Goal: Task Accomplishment & Management: Complete application form

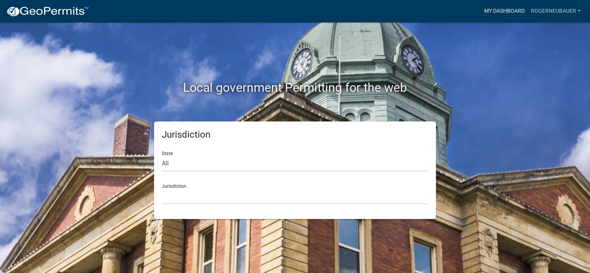
click at [494, 12] on link "My Dashboard" at bounding box center [504, 11] width 47 height 15
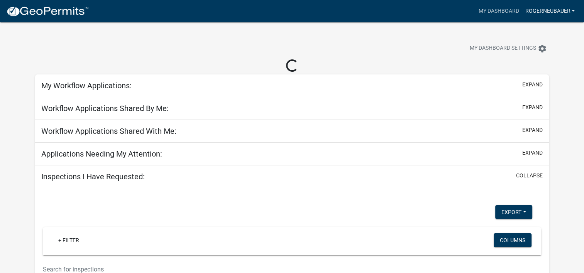
click at [550, 11] on link "RogerNeubauer" at bounding box center [550, 11] width 56 height 15
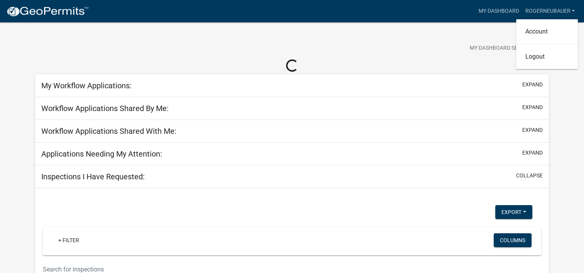
click at [480, 34] on div "My Dashboard Settings settings" at bounding box center [292, 40] width 526 height 36
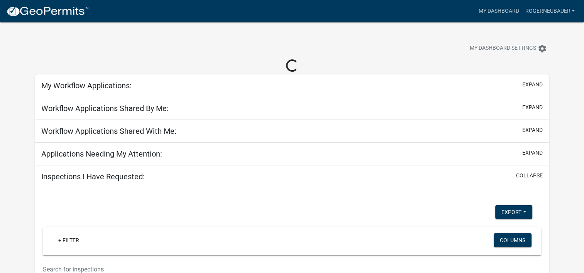
click at [61, 14] on img at bounding box center [47, 12] width 83 height 12
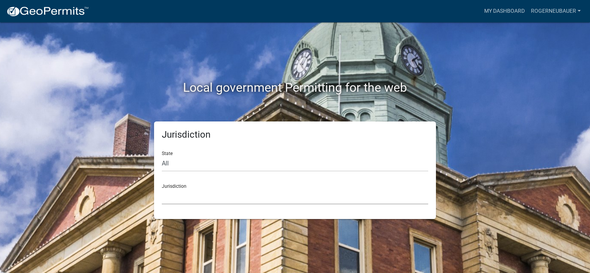
click at [196, 192] on select "[GEOGRAPHIC_DATA], [US_STATE] [GEOGRAPHIC_DATA], [US_STATE][PERSON_NAME][GEOGRA…" at bounding box center [295, 197] width 266 height 16
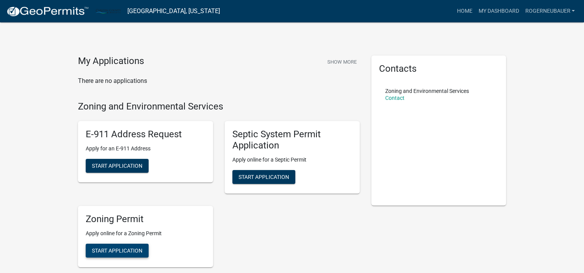
click at [128, 252] on span "Start Application" at bounding box center [117, 250] width 51 height 6
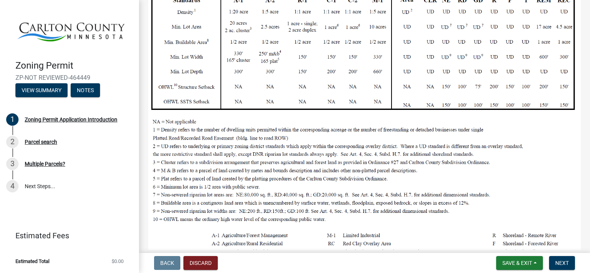
scroll to position [270, 0]
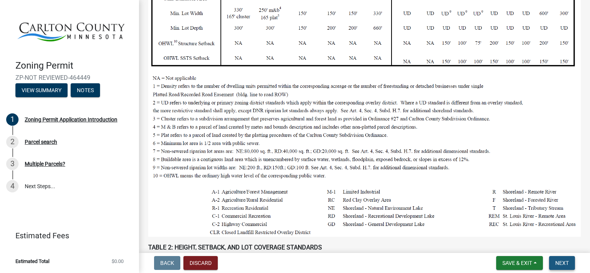
click at [561, 263] on span "Next" at bounding box center [562, 263] width 14 height 6
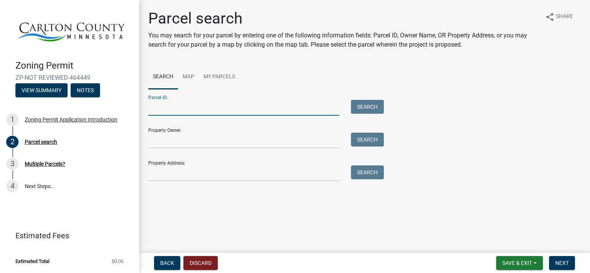
click at [176, 112] on input "Parcel ID:" at bounding box center [243, 108] width 191 height 16
paste input "[PHONE_NUMBER]"
type input "[PHONE_NUMBER]"
click at [370, 108] on button "Search" at bounding box center [367, 107] width 33 height 14
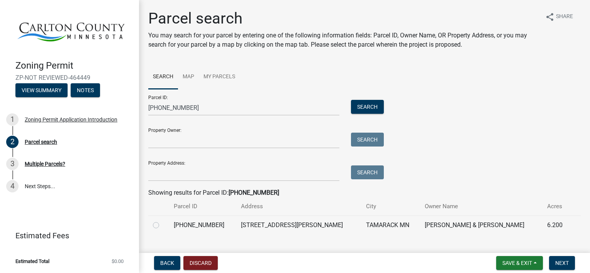
click at [162, 221] on label at bounding box center [162, 221] width 0 height 0
click at [162, 226] on input "radio" at bounding box center [164, 223] width 5 height 5
radio input "true"
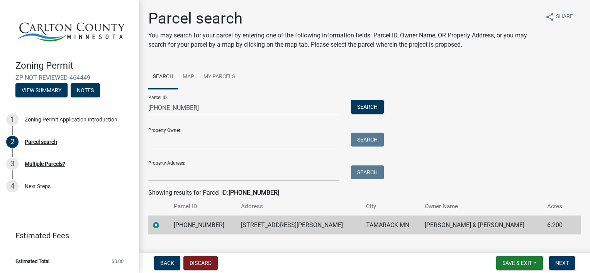
click at [559, 271] on nav "Back Discard Save & Exit Save Save & Exit Next" at bounding box center [364, 263] width 451 height 20
click at [559, 268] on button "Next" at bounding box center [562, 263] width 26 height 14
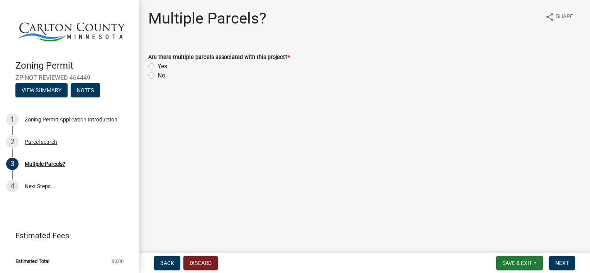
click at [158, 65] on label "Yes" at bounding box center [163, 66] width 10 height 9
click at [158, 65] on input "Yes" at bounding box center [160, 64] width 5 height 5
radio input "true"
click at [150, 72] on div "No" at bounding box center [364, 75] width 432 height 9
click at [158, 77] on label "No" at bounding box center [162, 75] width 8 height 9
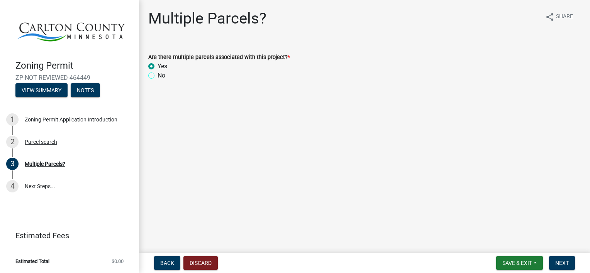
click at [158, 76] on input "No" at bounding box center [160, 73] width 5 height 5
radio input "true"
click at [565, 264] on span "Next" at bounding box center [562, 263] width 14 height 6
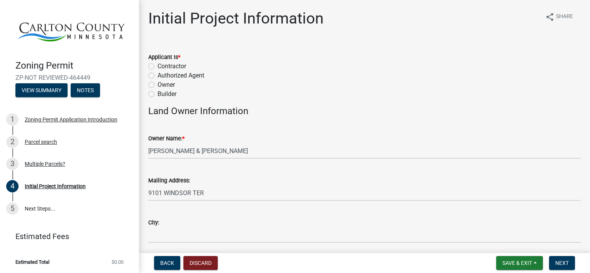
click at [158, 84] on label "Owner" at bounding box center [166, 84] width 17 height 9
click at [158, 84] on input "Owner" at bounding box center [160, 82] width 5 height 5
radio input "true"
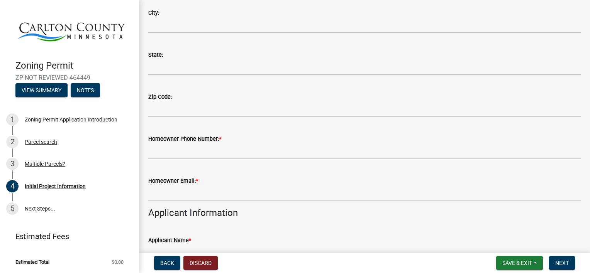
scroll to position [116, 0]
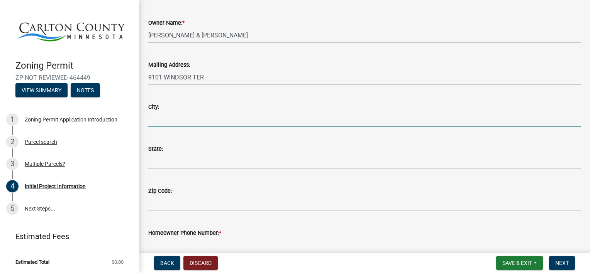
click at [164, 127] on input "City:" at bounding box center [364, 120] width 432 height 16
type input "[GEOGRAPHIC_DATA]"
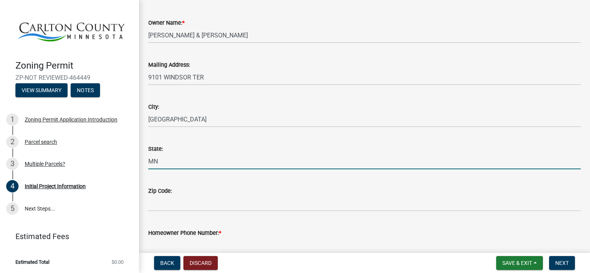
type input "MN"
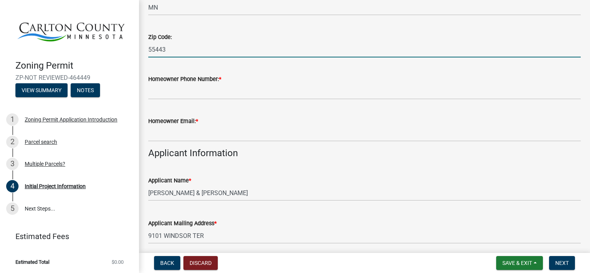
scroll to position [270, 0]
type input "55443"
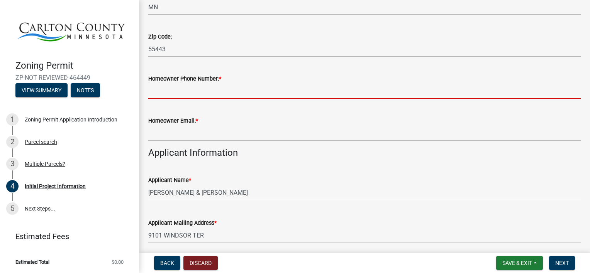
click at [210, 95] on input "Homeowner Phone Number: *" at bounding box center [364, 91] width 432 height 16
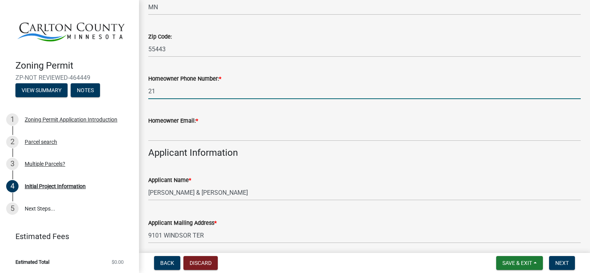
type input "2"
type input "6128506718"
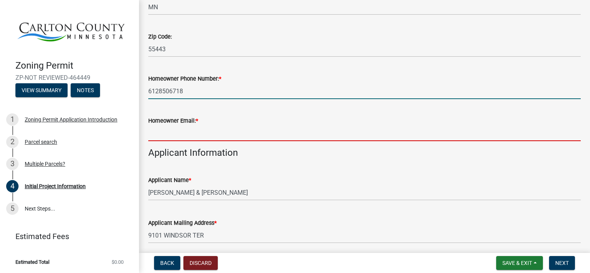
type input "[EMAIL_ADDRESS][DOMAIN_NAME]"
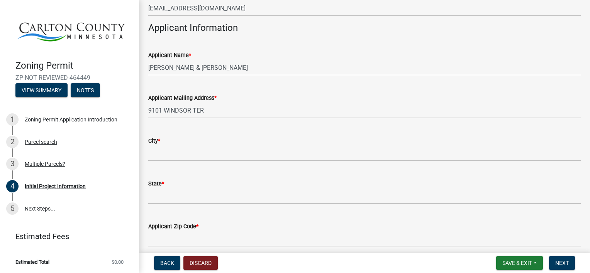
scroll to position [425, 0]
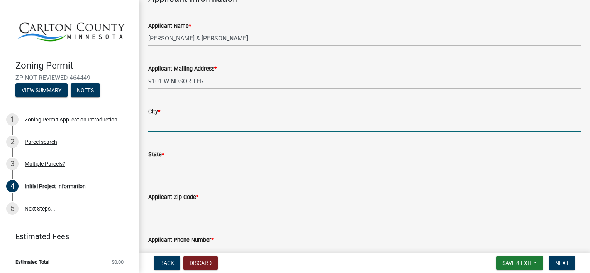
click at [179, 122] on input "City *" at bounding box center [364, 124] width 432 height 16
type input "[GEOGRAPHIC_DATA]"
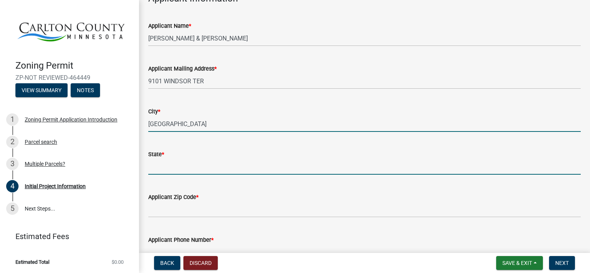
type input "MN"
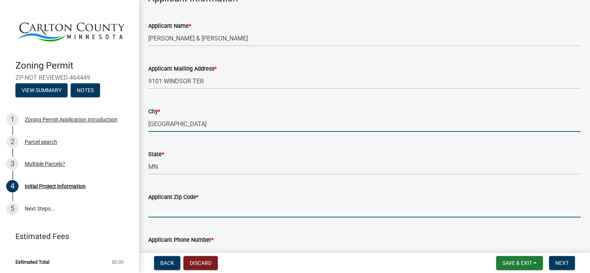
type input "55443"
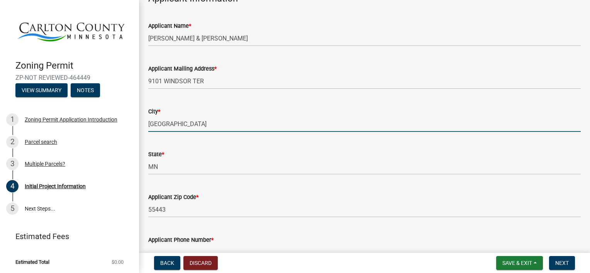
type input "6128506718"
type input "[EMAIL_ADDRESS][DOMAIN_NAME]"
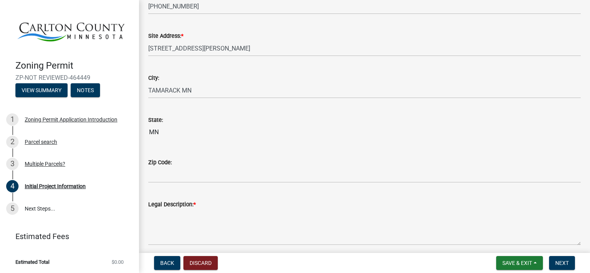
scroll to position [849, 0]
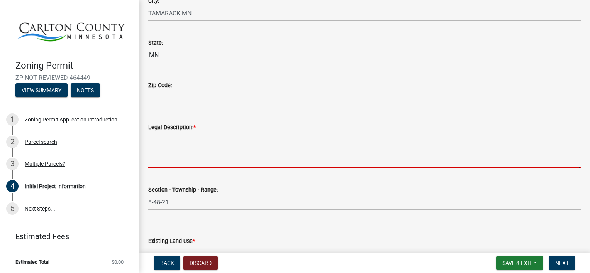
click at [186, 147] on textarea "Legal Description: *" at bounding box center [364, 150] width 432 height 36
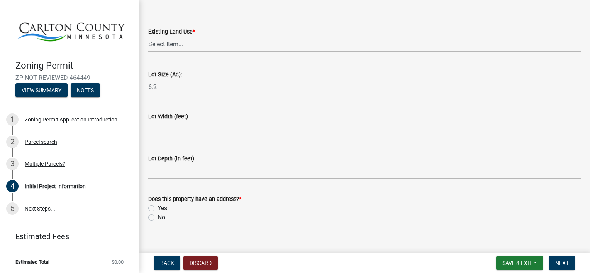
scroll to position [1068, 0]
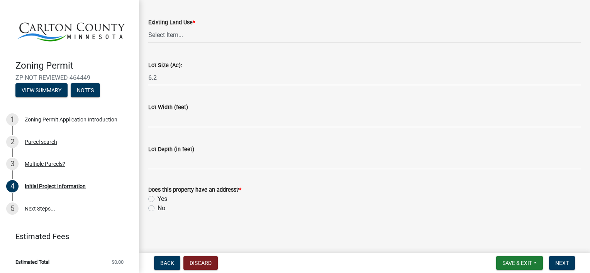
type textarea "1"
click at [158, 201] on label "Yes" at bounding box center [163, 199] width 10 height 9
click at [158, 200] on input "Yes" at bounding box center [160, 197] width 5 height 5
radio input "true"
click at [570, 261] on button "Next" at bounding box center [562, 263] width 26 height 14
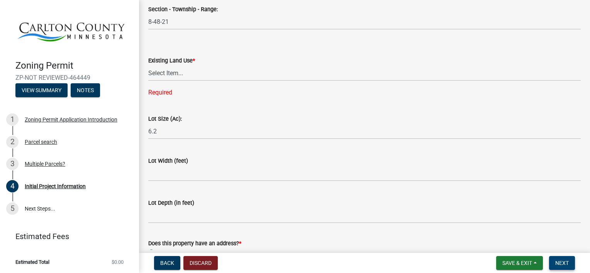
scroll to position [1030, 0]
click at [195, 79] on select "Select Item... Residential Commercial Recreational/hunting Agricultural" at bounding box center [364, 74] width 432 height 16
click at [148, 66] on select "Select Item... Residential Commercial Recreational/hunting Agricultural" at bounding box center [364, 74] width 432 height 16
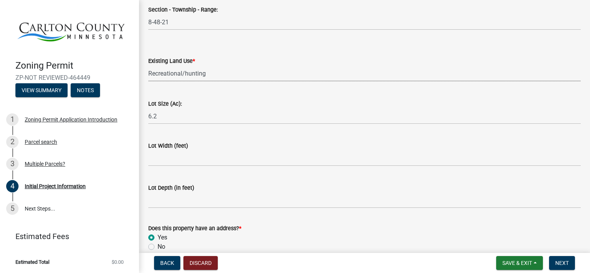
click at [183, 78] on select "Select Item... Residential Commercial Recreational/hunting Agricultural" at bounding box center [364, 74] width 432 height 16
click at [148, 66] on select "Select Item... Residential Commercial Recreational/hunting Agricultural" at bounding box center [364, 74] width 432 height 16
select select "33d21d3a-ebb3-419e-8315-ef7213d04586"
click at [564, 264] on span "Next" at bounding box center [562, 263] width 14 height 6
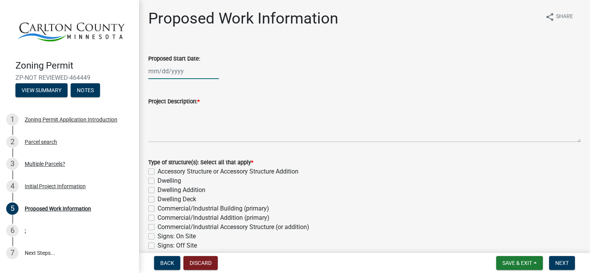
click at [152, 71] on div at bounding box center [183, 71] width 71 height 16
select select "8"
select select "2025"
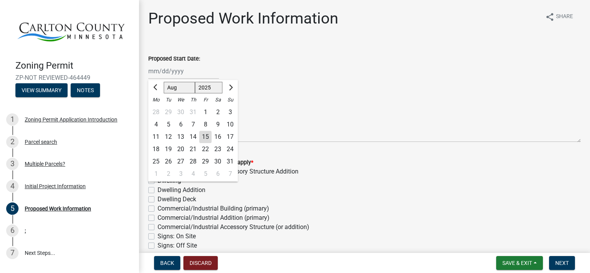
click at [205, 137] on div "15" at bounding box center [205, 137] width 12 height 12
type input "[DATE]"
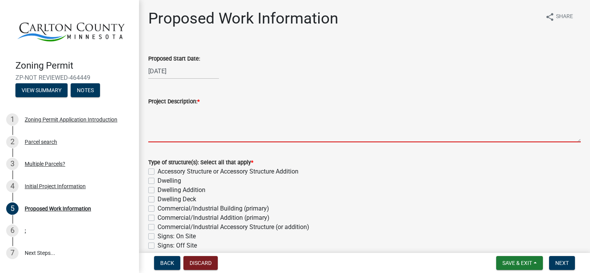
click at [168, 114] on textarea "Project Description: *" at bounding box center [364, 124] width 432 height 36
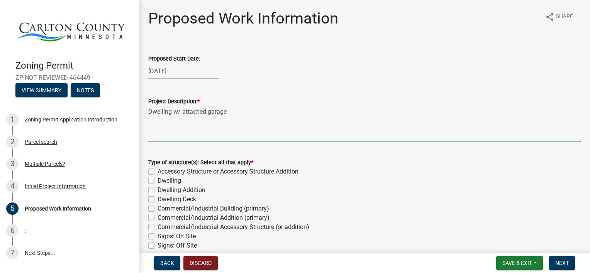
type textarea "Dwelling w/ attached garage"
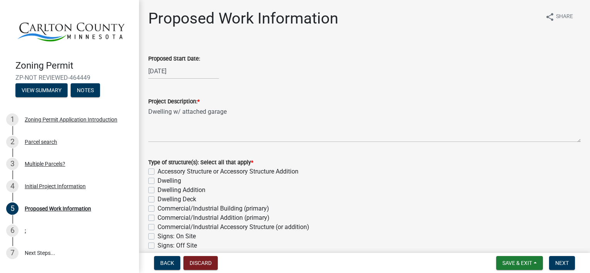
click at [158, 179] on label "Dwelling" at bounding box center [170, 180] width 24 height 9
click at [158, 179] on input "Dwelling" at bounding box center [160, 178] width 5 height 5
checkbox input "true"
checkbox input "false"
checkbox input "true"
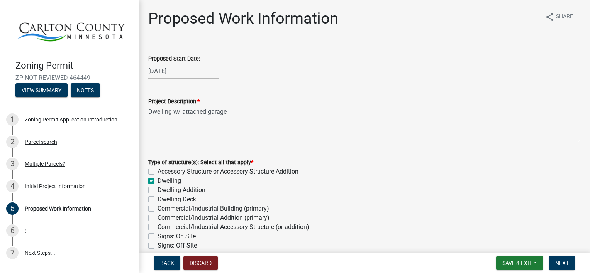
checkbox input "false"
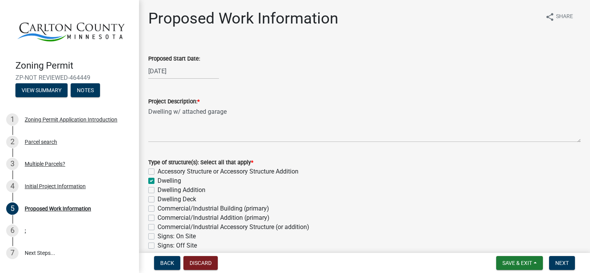
checkbox input "false"
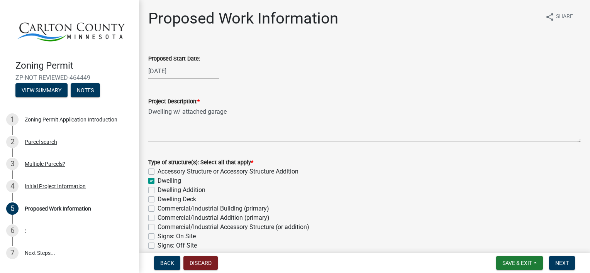
checkbox input "false"
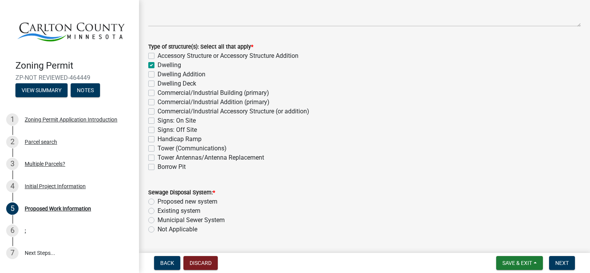
scroll to position [193, 0]
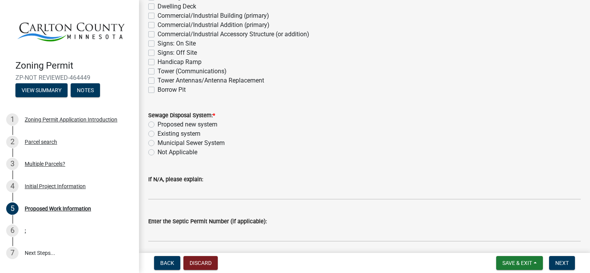
click at [158, 131] on label "Existing system" at bounding box center [179, 133] width 43 height 9
click at [158, 131] on input "Existing system" at bounding box center [160, 131] width 5 height 5
radio input "true"
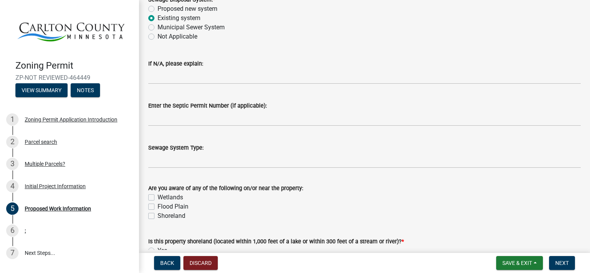
scroll to position [386, 0]
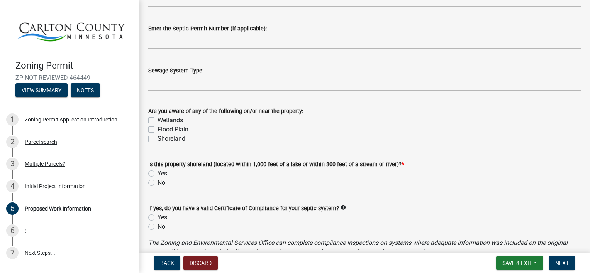
click at [158, 138] on label "Shoreland" at bounding box center [172, 138] width 28 height 9
click at [158, 138] on input "Shoreland" at bounding box center [160, 136] width 5 height 5
checkbox input "true"
checkbox input "false"
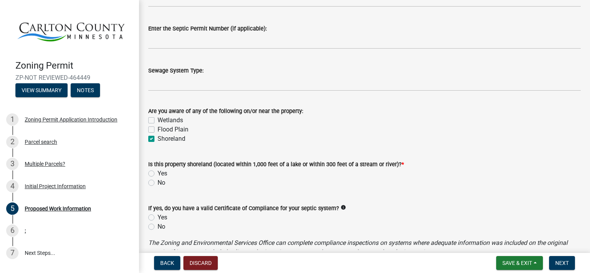
checkbox input "true"
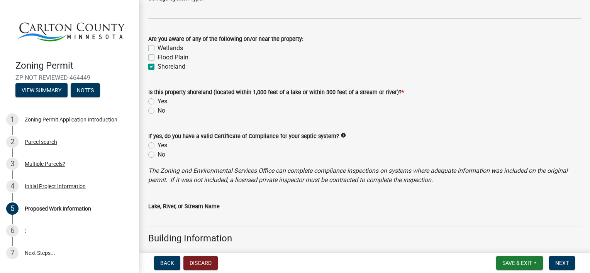
scroll to position [463, 0]
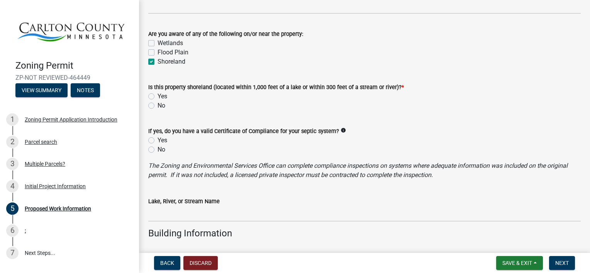
click at [158, 95] on label "Yes" at bounding box center [163, 96] width 10 height 9
click at [158, 95] on input "Yes" at bounding box center [160, 94] width 5 height 5
radio input "true"
click at [158, 142] on label "Yes" at bounding box center [163, 140] width 10 height 9
click at [158, 141] on input "Yes" at bounding box center [160, 138] width 5 height 5
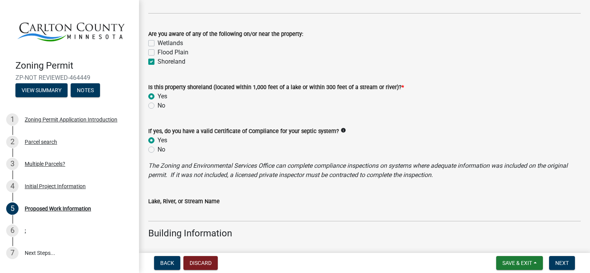
radio input "true"
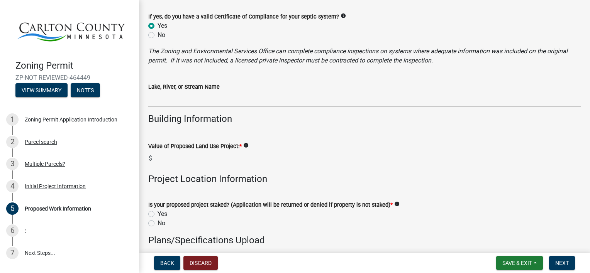
scroll to position [618, 0]
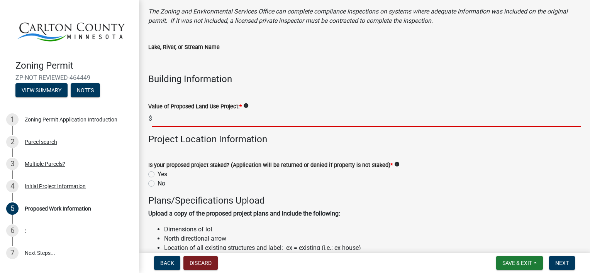
click at [195, 124] on input "text" at bounding box center [366, 119] width 429 height 16
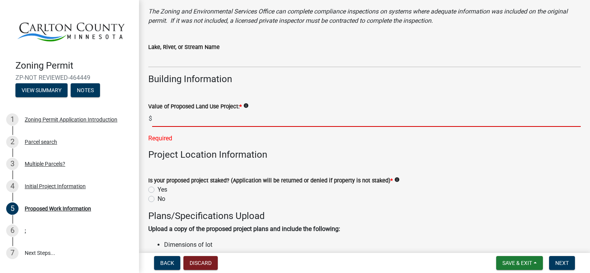
click at [158, 191] on label "Yes" at bounding box center [163, 189] width 10 height 9
click at [158, 190] on input "Yes" at bounding box center [160, 187] width 5 height 5
radio input "true"
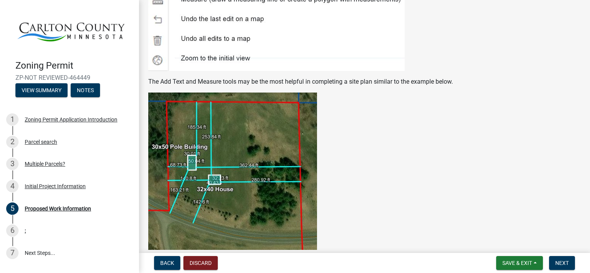
scroll to position [1544, 0]
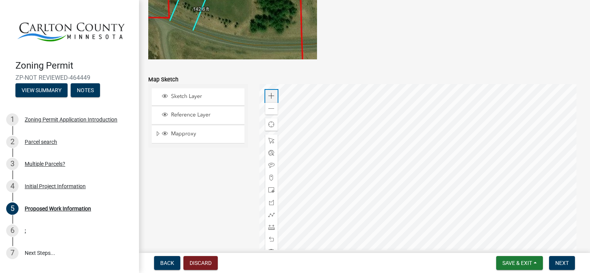
click at [269, 95] on span at bounding box center [271, 96] width 6 height 6
click at [269, 139] on span at bounding box center [271, 141] width 6 height 6
click at [357, 202] on div at bounding box center [420, 180] width 322 height 193
click at [380, 184] on div at bounding box center [420, 180] width 322 height 193
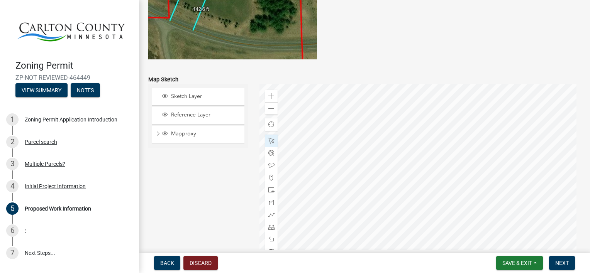
scroll to position [1506, 0]
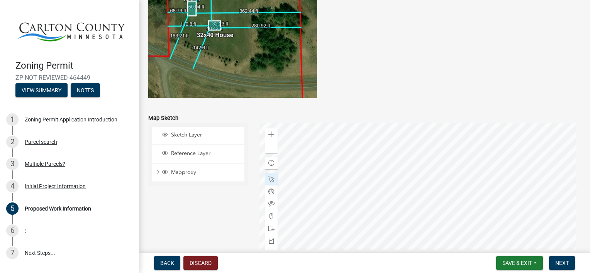
click at [372, 176] on div at bounding box center [420, 219] width 322 height 193
click at [270, 136] on span at bounding box center [271, 135] width 6 height 6
click at [488, 210] on div at bounding box center [420, 219] width 322 height 193
click at [335, 201] on div at bounding box center [420, 219] width 322 height 193
click at [272, 146] on span at bounding box center [271, 147] width 6 height 6
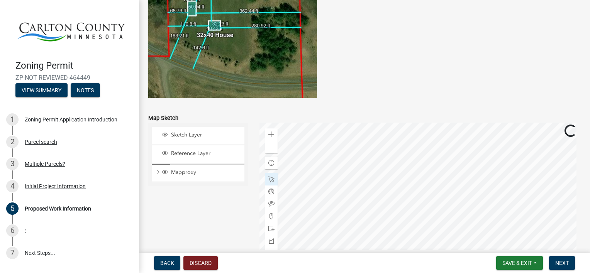
click at [328, 165] on div at bounding box center [420, 219] width 322 height 193
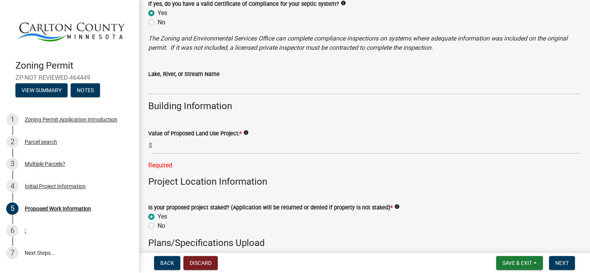
scroll to position [656, 0]
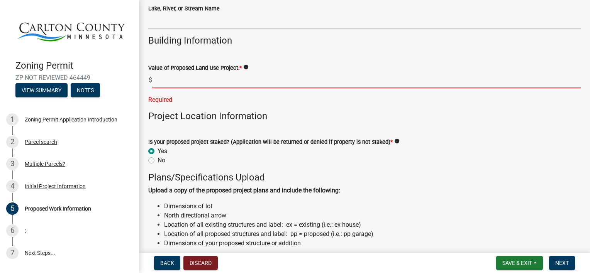
click at [182, 78] on input "text" at bounding box center [366, 81] width 429 height 16
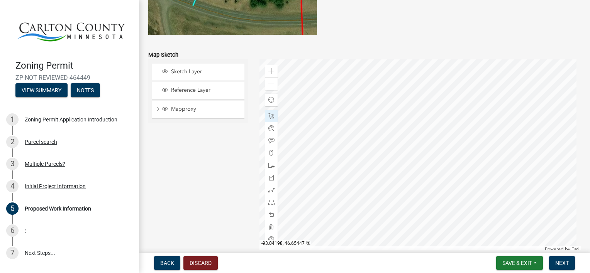
scroll to position [1583, 0]
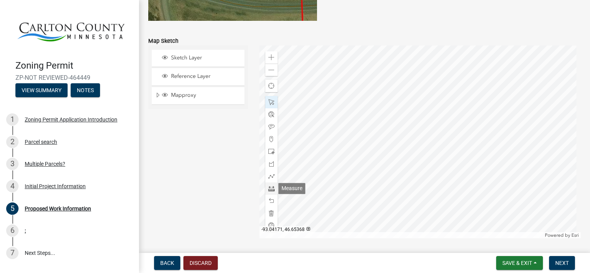
type input "300000"
click at [268, 190] on span at bounding box center [271, 189] width 6 height 6
click at [306, 84] on div at bounding box center [420, 142] width 322 height 193
click at [337, 105] on div at bounding box center [420, 142] width 322 height 193
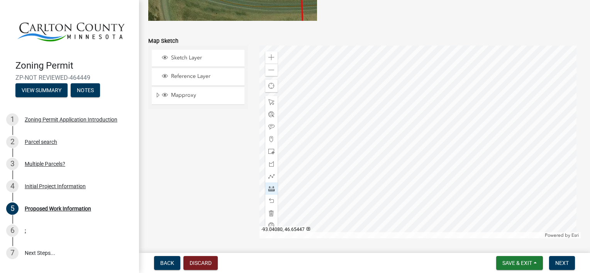
click at [337, 105] on div at bounding box center [420, 142] width 322 height 193
click at [268, 153] on span at bounding box center [271, 152] width 6 height 6
click at [360, 107] on div at bounding box center [420, 142] width 322 height 193
click at [271, 100] on span at bounding box center [271, 102] width 6 height 6
click at [355, 115] on div at bounding box center [420, 142] width 322 height 193
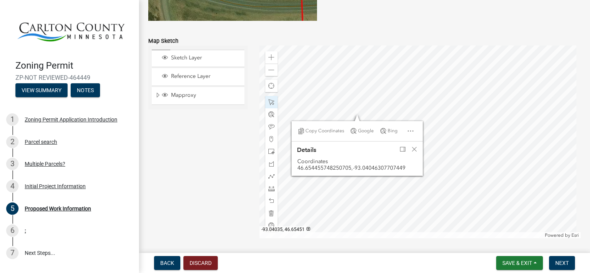
click at [368, 101] on div at bounding box center [420, 142] width 322 height 193
click at [414, 149] on span "Close" at bounding box center [414, 149] width 6 height 6
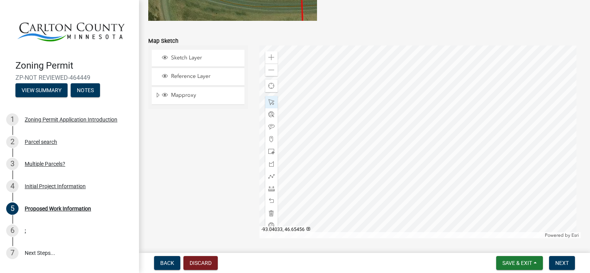
click at [369, 96] on div at bounding box center [420, 142] width 322 height 193
click at [363, 118] on div at bounding box center [420, 142] width 322 height 193
click at [271, 129] on span at bounding box center [271, 127] width 6 height 6
click at [345, 151] on div at bounding box center [420, 142] width 322 height 193
click at [269, 103] on span at bounding box center [271, 102] width 6 height 6
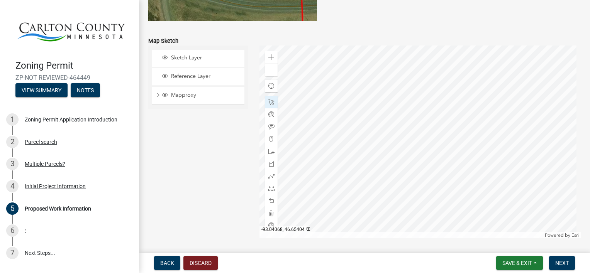
click at [346, 147] on div at bounding box center [420, 142] width 322 height 193
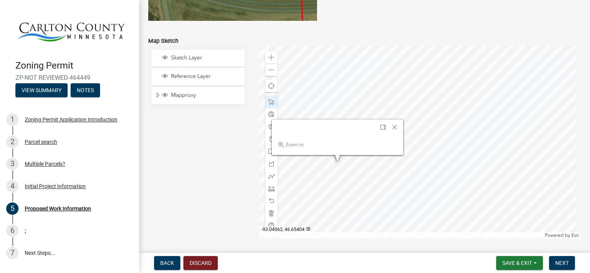
click at [338, 162] on div at bounding box center [420, 142] width 322 height 193
click at [392, 127] on span "Close" at bounding box center [393, 128] width 6 height 6
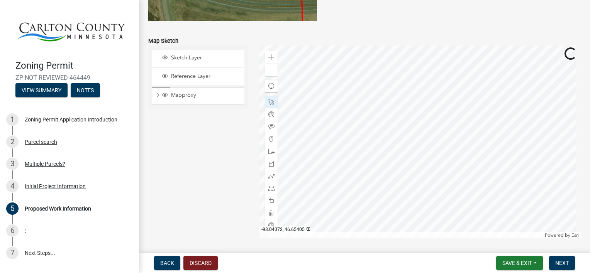
click at [332, 161] on div at bounding box center [420, 142] width 322 height 193
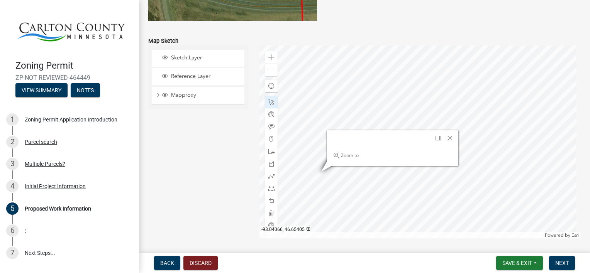
click at [323, 172] on div at bounding box center [420, 142] width 322 height 193
click at [344, 173] on div at bounding box center [420, 142] width 322 height 193
click at [451, 138] on span "Close" at bounding box center [450, 138] width 6 height 6
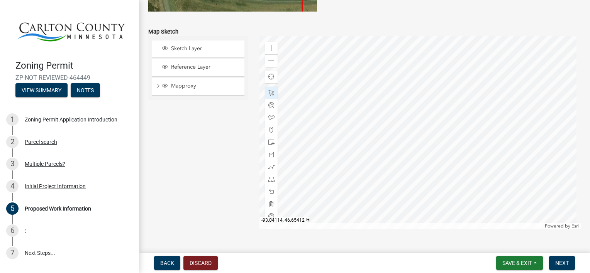
scroll to position [1593, 0]
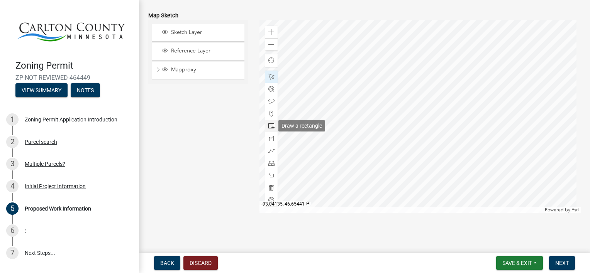
click at [270, 126] on span at bounding box center [271, 126] width 6 height 6
click at [324, 159] on div at bounding box center [420, 116] width 322 height 193
click at [269, 80] on div at bounding box center [271, 77] width 12 height 12
click at [313, 156] on div at bounding box center [420, 116] width 322 height 193
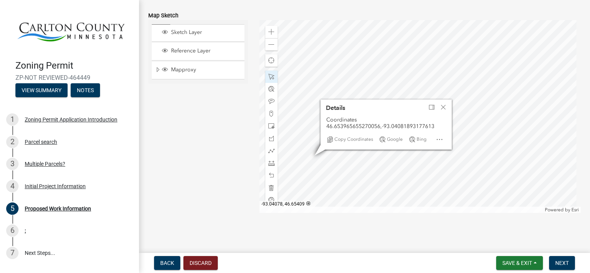
click at [315, 142] on div at bounding box center [420, 116] width 322 height 193
click at [443, 109] on div "Close" at bounding box center [443, 107] width 12 height 11
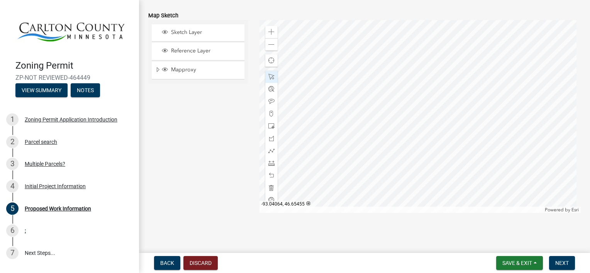
click at [325, 97] on div at bounding box center [420, 116] width 322 height 193
click at [316, 97] on div at bounding box center [420, 116] width 322 height 193
click at [323, 108] on div at bounding box center [420, 116] width 322 height 193
click at [270, 102] on span at bounding box center [271, 101] width 6 height 6
click at [336, 78] on div at bounding box center [420, 116] width 322 height 193
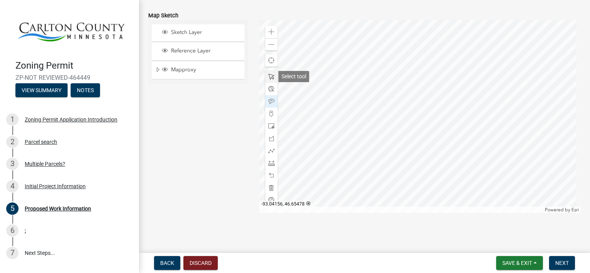
click at [268, 75] on span at bounding box center [271, 77] width 6 height 6
click at [327, 102] on div at bounding box center [420, 116] width 322 height 193
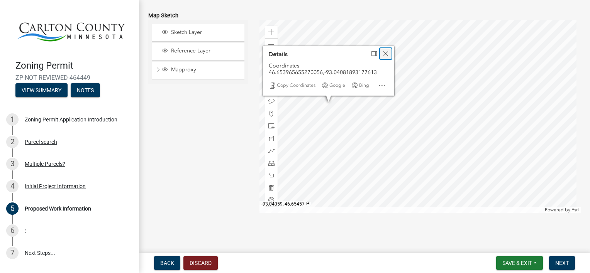
click at [386, 54] on span "Close" at bounding box center [386, 54] width 6 height 6
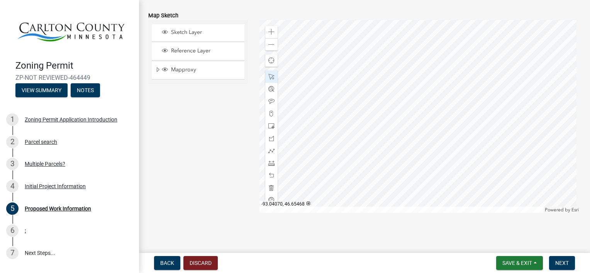
click at [321, 84] on div at bounding box center [420, 116] width 322 height 193
click at [309, 130] on div at bounding box center [420, 116] width 322 height 193
click at [561, 261] on span "Next" at bounding box center [562, 263] width 14 height 6
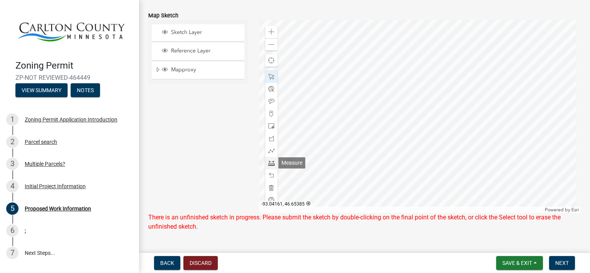
click at [271, 165] on span at bounding box center [271, 163] width 6 height 6
click at [314, 155] on div at bounding box center [420, 116] width 322 height 193
click at [330, 161] on div at bounding box center [420, 116] width 322 height 193
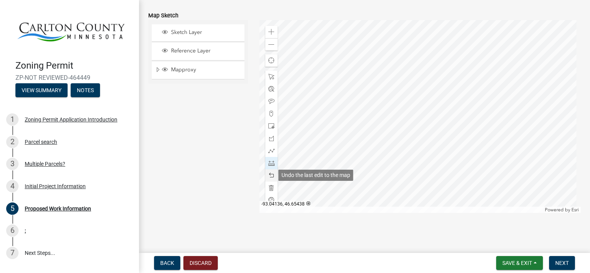
click at [270, 175] on span at bounding box center [271, 176] width 6 height 6
click at [269, 78] on span at bounding box center [271, 77] width 6 height 6
click at [566, 265] on span "Next" at bounding box center [562, 263] width 14 height 6
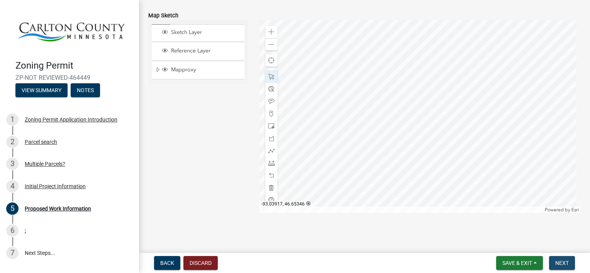
scroll to position [0, 0]
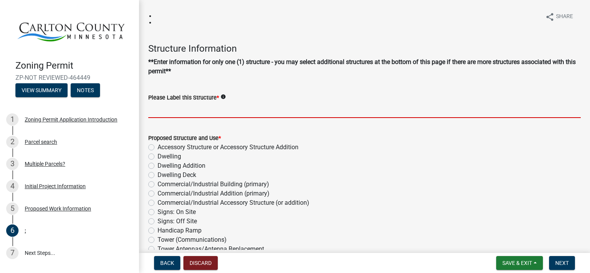
click at [196, 103] on input "Please Label this Structure *" at bounding box center [364, 110] width 432 height 16
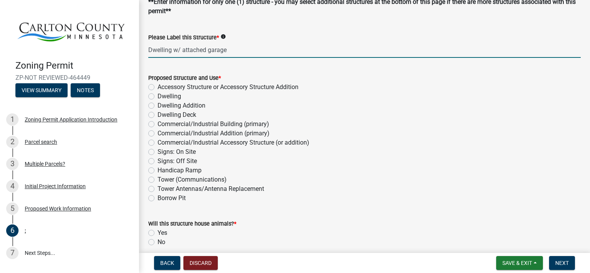
scroll to position [116, 0]
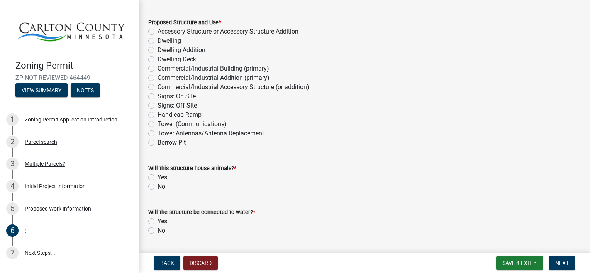
type input "Dwelling w/ attached garage"
click at [158, 42] on label "Dwelling" at bounding box center [170, 40] width 24 height 9
click at [158, 41] on input "Dwelling" at bounding box center [160, 38] width 5 height 5
radio input "true"
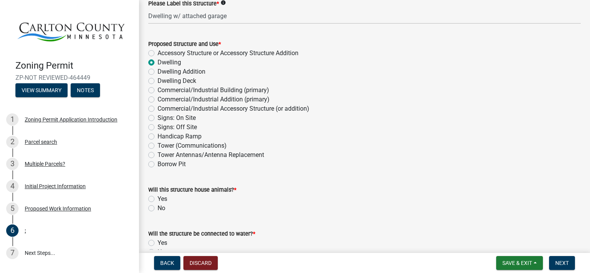
scroll to position [77, 0]
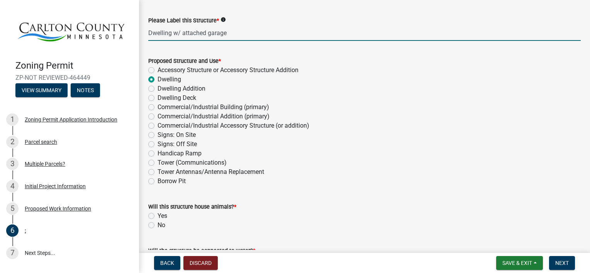
click at [233, 37] on input "Dwelling w/ attached garage" at bounding box center [364, 33] width 432 height 16
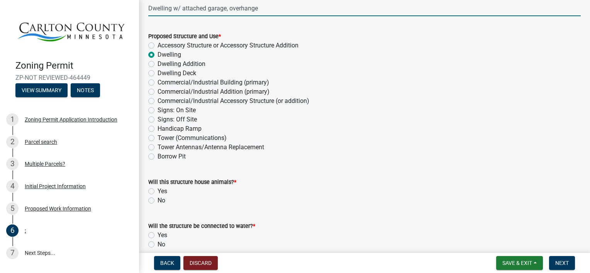
scroll to position [116, 0]
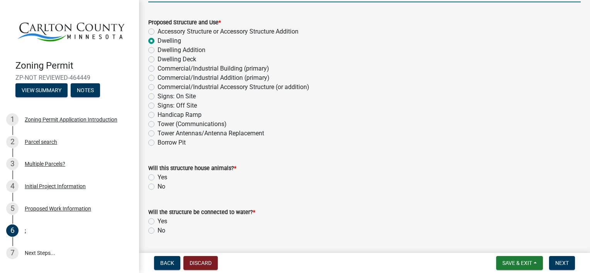
type input "Dwelling w/ attached garage, overhange"
click at [158, 186] on label "No" at bounding box center [162, 186] width 8 height 9
click at [158, 186] on input "No" at bounding box center [160, 184] width 5 height 5
radio input "true"
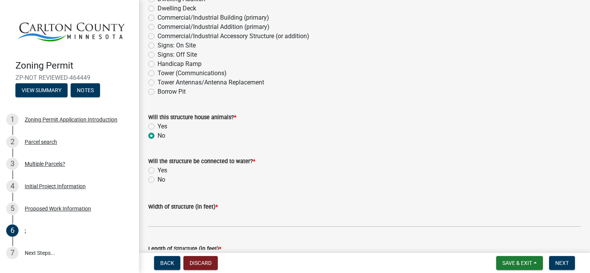
scroll to position [232, 0]
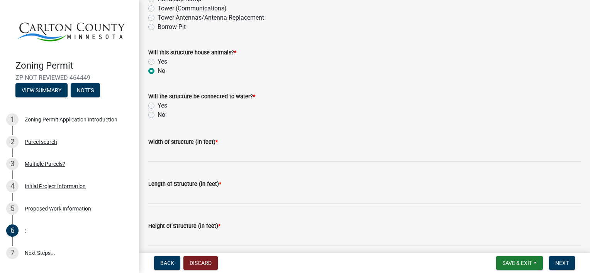
click at [158, 105] on label "Yes" at bounding box center [163, 105] width 10 height 9
click at [158, 105] on input "Yes" at bounding box center [160, 103] width 5 height 5
radio input "true"
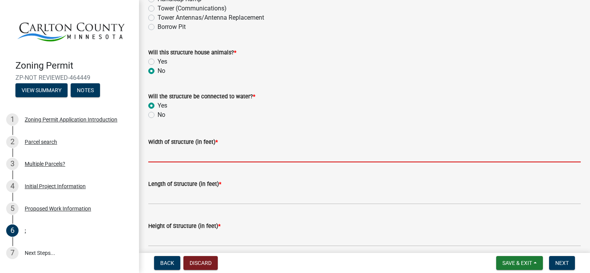
click at [177, 159] on input "Width of structure (in feet) *" at bounding box center [364, 155] width 432 height 16
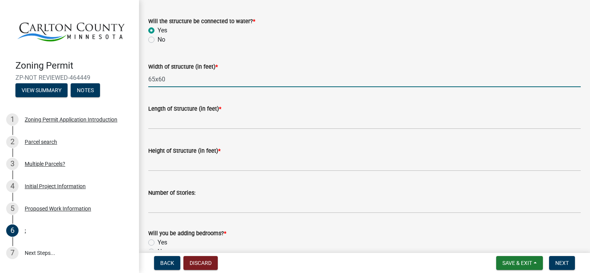
scroll to position [309, 0]
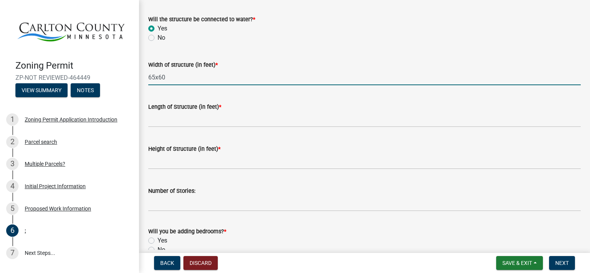
drag, startPoint x: 171, startPoint y: 76, endPoint x: 119, endPoint y: 77, distance: 51.7
click at [119, 77] on div "Zoning Permit ZP-NOT REVIEWED-464449 View Summary Notes 1 Zoning Permit Applica…" at bounding box center [295, 136] width 590 height 273
type input "75x50"
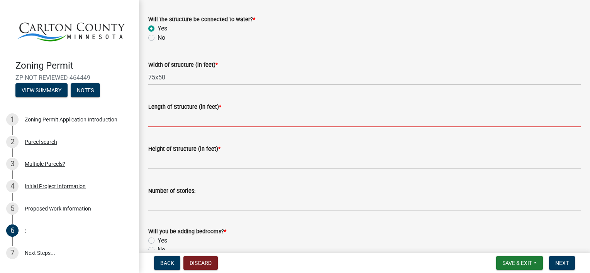
click at [181, 115] on input "Length of Structure (in feet) *" at bounding box center [364, 120] width 432 height 16
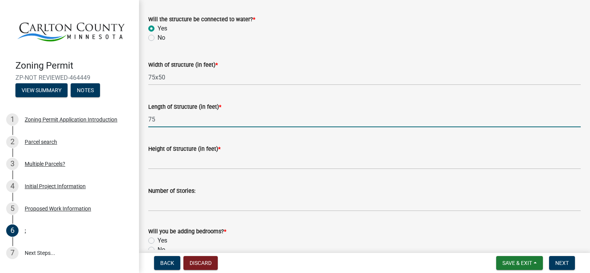
drag, startPoint x: 184, startPoint y: 123, endPoint x: 144, endPoint y: 120, distance: 40.3
click at [144, 120] on div "Length of Structure (in feet) * 75" at bounding box center [364, 110] width 444 height 36
type input "75"
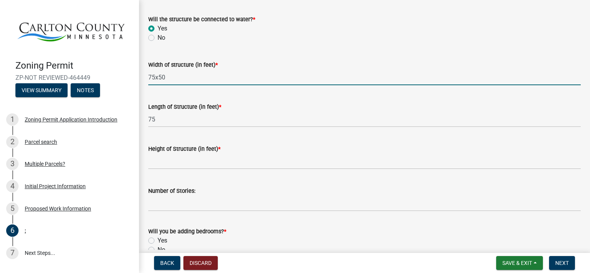
drag, startPoint x: 183, startPoint y: 79, endPoint x: 121, endPoint y: 84, distance: 61.6
click at [121, 84] on div "Zoning Permit ZP-NOT REVIEWED-464449 View Summary Notes 1 Zoning Permit Applica…" at bounding box center [295, 136] width 590 height 273
type input "50"
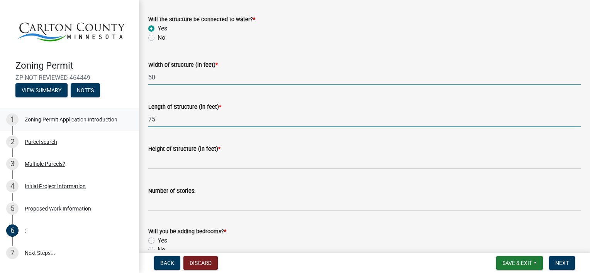
drag, startPoint x: 167, startPoint y: 116, endPoint x: 117, endPoint y: 119, distance: 49.5
click at [117, 119] on div "Zoning Permit ZP-NOT REVIEWED-464449 View Summary Notes 1 Zoning Permit Applica…" at bounding box center [295, 136] width 590 height 273
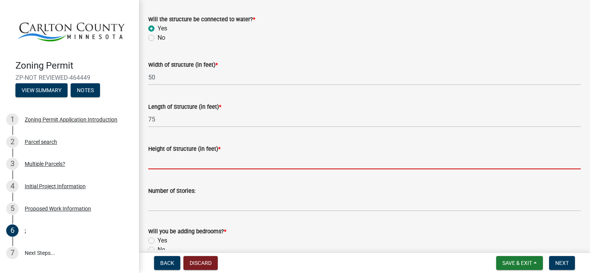
click at [171, 163] on input "Height of Structure (in feet) *" at bounding box center [364, 162] width 432 height 16
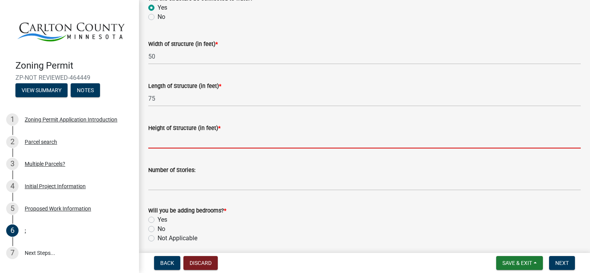
scroll to position [348, 0]
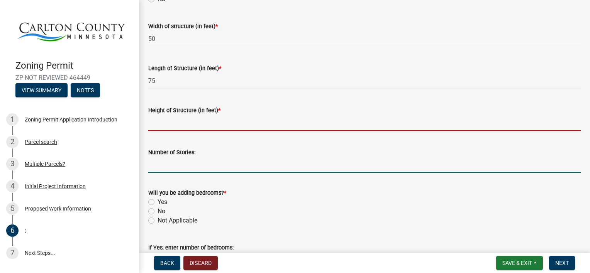
click at [154, 163] on form "Number of Stories:" at bounding box center [364, 160] width 432 height 25
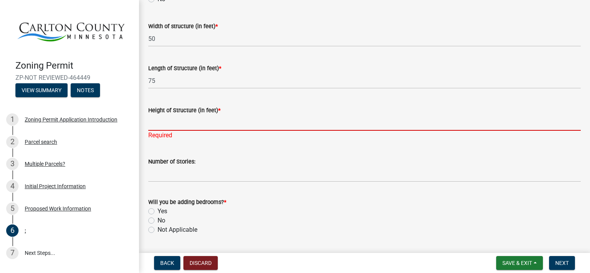
click at [156, 122] on input "Height of Structure (in feet) *" at bounding box center [364, 123] width 432 height 16
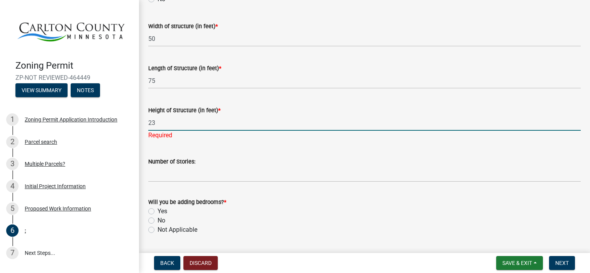
type input "23"
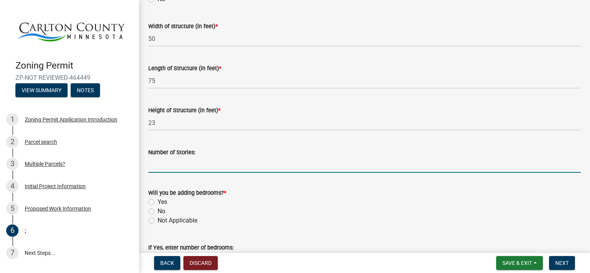
click at [165, 175] on wm-data-entity-input "Number of Stories:" at bounding box center [364, 158] width 432 height 42
type input "1"
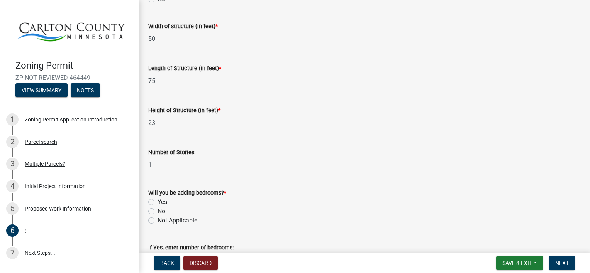
click at [158, 203] on label "Yes" at bounding box center [163, 202] width 10 height 9
click at [158, 203] on input "Yes" at bounding box center [160, 200] width 5 height 5
radio input "true"
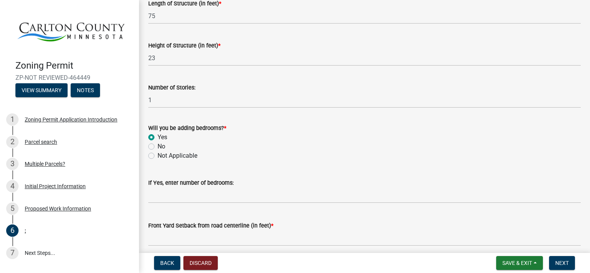
scroll to position [425, 0]
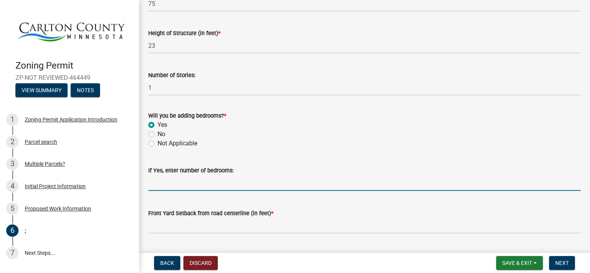
click at [159, 188] on input "text" at bounding box center [364, 183] width 432 height 16
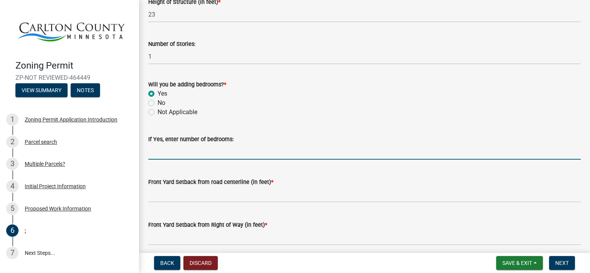
scroll to position [502, 0]
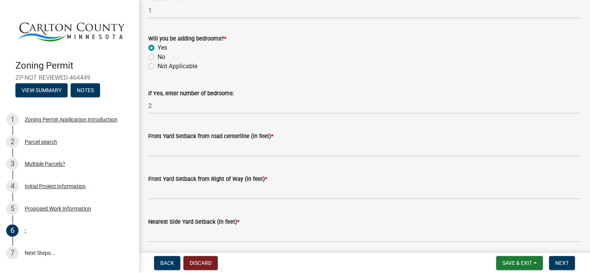
click at [185, 134] on label "Front Yard Setback from road centerline (in feet) *" at bounding box center [210, 136] width 125 height 5
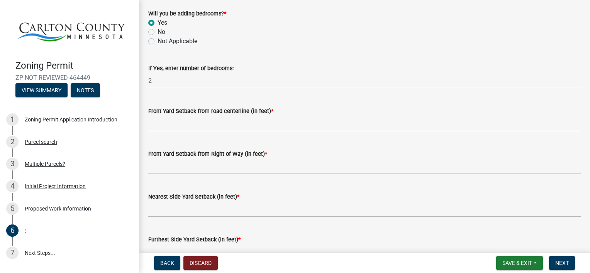
scroll to position [541, 0]
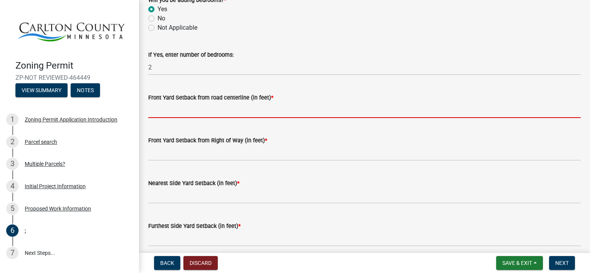
click at [173, 112] on input "text" at bounding box center [364, 110] width 432 height 16
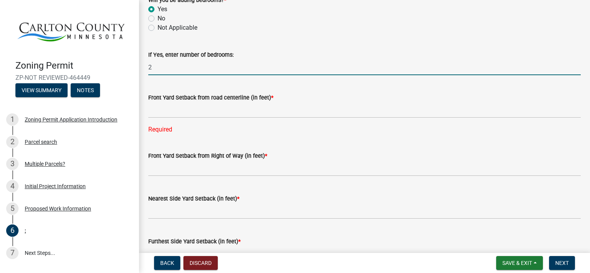
drag, startPoint x: 163, startPoint y: 70, endPoint x: 128, endPoint y: 59, distance: 36.8
click at [124, 62] on div "Zoning Permit ZP-NOT REVIEWED-464449 View Summary Notes 1 Zoning Permit Applica…" at bounding box center [295, 136] width 590 height 273
type input "3"
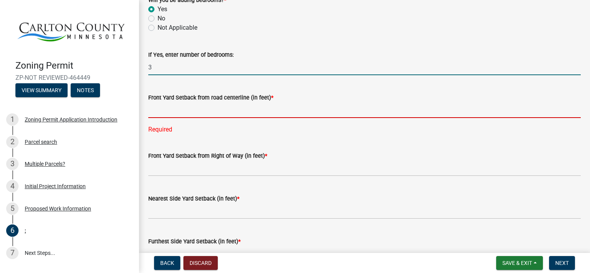
drag, startPoint x: 179, startPoint y: 114, endPoint x: 169, endPoint y: 88, distance: 27.7
click at [179, 114] on input "text" at bounding box center [364, 110] width 432 height 16
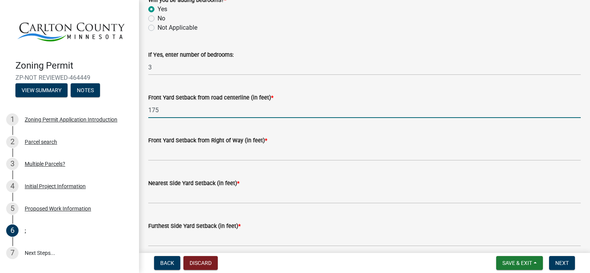
drag, startPoint x: 174, startPoint y: 111, endPoint x: 141, endPoint y: 112, distance: 32.5
type input "100"
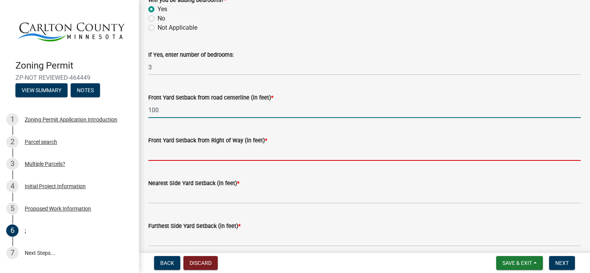
click at [157, 154] on input "text" at bounding box center [364, 153] width 432 height 16
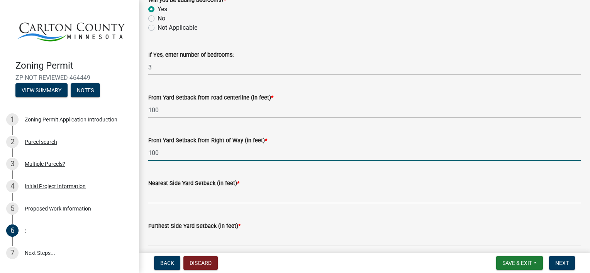
type input "100"
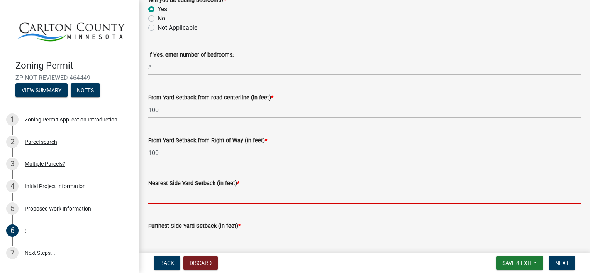
click at [154, 198] on input "text" at bounding box center [364, 196] width 432 height 16
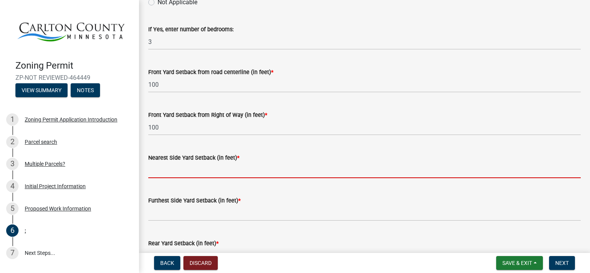
scroll to position [579, 0]
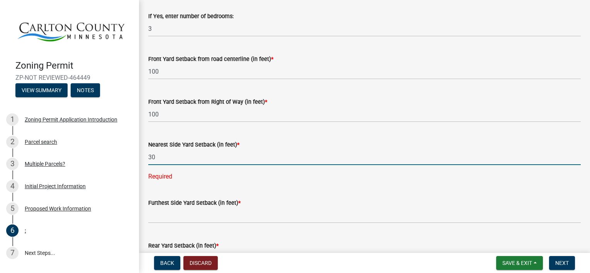
type input "30"
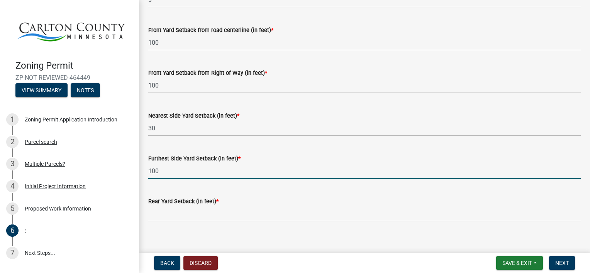
scroll to position [656, 0]
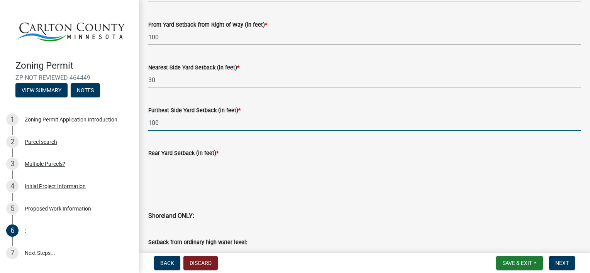
type input "100"
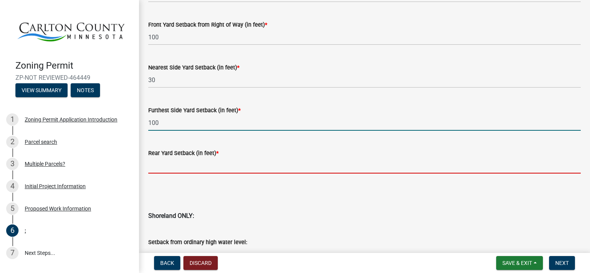
click at [165, 166] on input "text" at bounding box center [364, 166] width 432 height 16
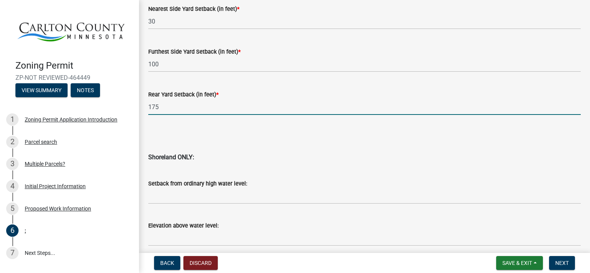
scroll to position [811, 0]
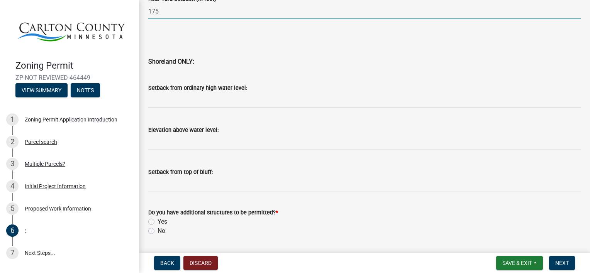
type input "175"
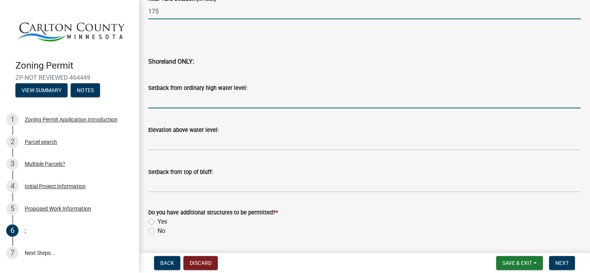
click at [181, 103] on input "Setback from ordinary high water level:" at bounding box center [364, 101] width 432 height 16
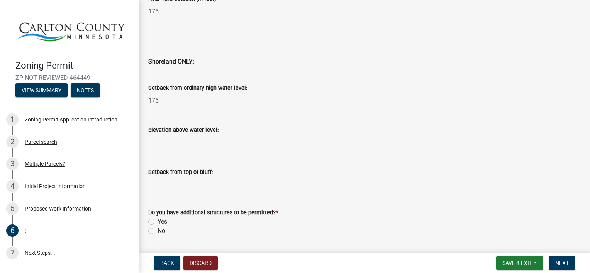
type input "175"
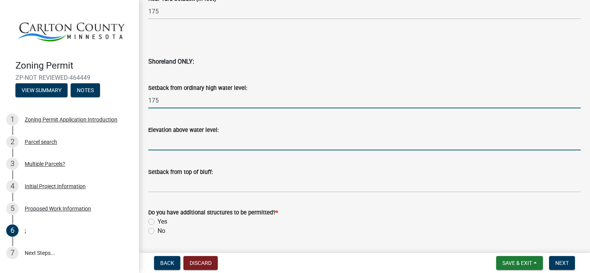
click at [168, 141] on input "Elevation above water level:" at bounding box center [364, 143] width 432 height 16
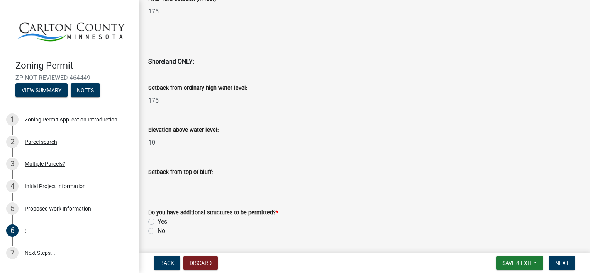
type input "10"
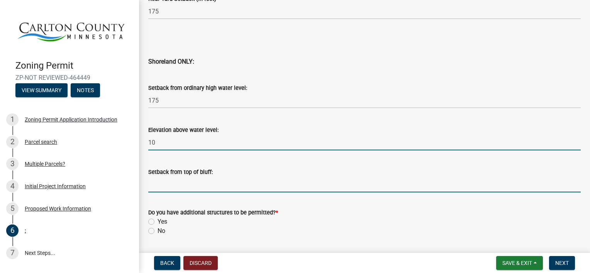
click at [179, 188] on input "Setback from top of bluff:" at bounding box center [364, 185] width 432 height 16
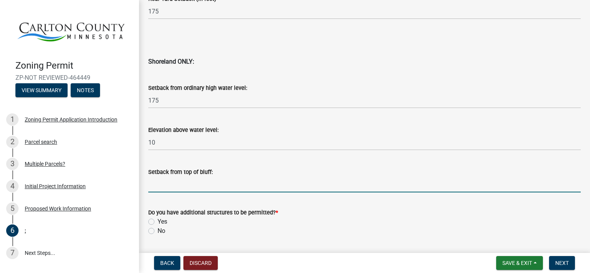
scroll to position [834, 0]
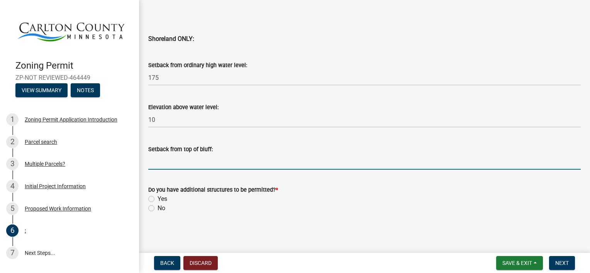
click at [158, 209] on label "No" at bounding box center [162, 208] width 8 height 9
click at [158, 209] on input "No" at bounding box center [160, 206] width 5 height 5
radio input "true"
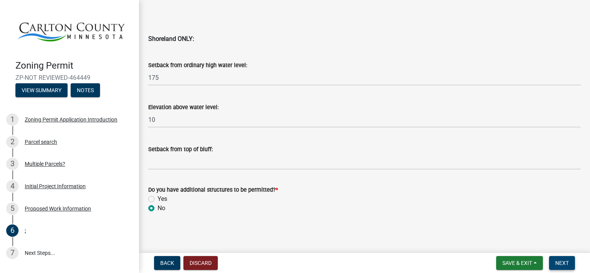
click at [554, 261] on button "Next" at bounding box center [562, 263] width 26 height 14
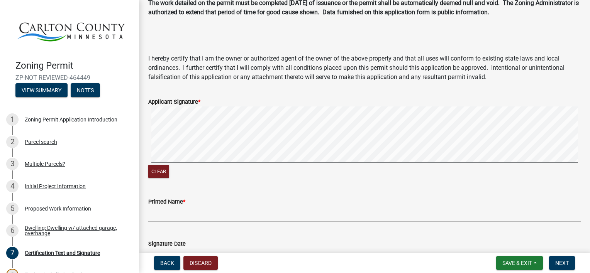
scroll to position [77, 0]
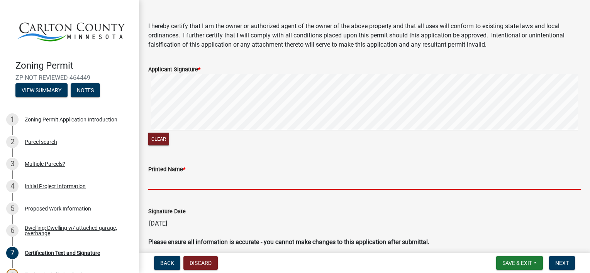
click at [185, 189] on input "Printed Name *" at bounding box center [364, 182] width 432 height 16
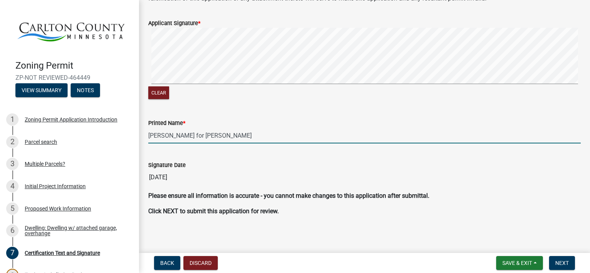
scroll to position [125, 0]
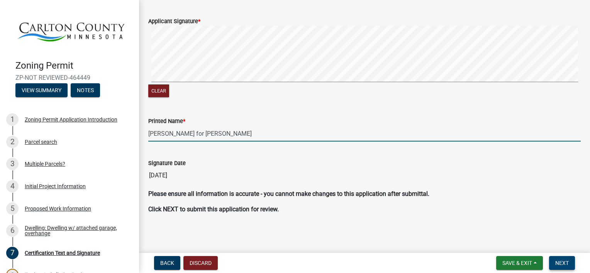
type input "[PERSON_NAME] for [PERSON_NAME]"
click at [561, 260] on span "Next" at bounding box center [562, 263] width 14 height 6
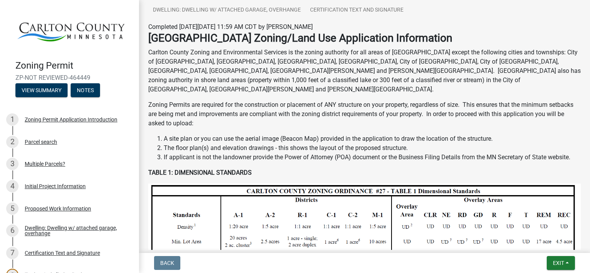
scroll to position [0, 0]
